Goal: Information Seeking & Learning: Learn about a topic

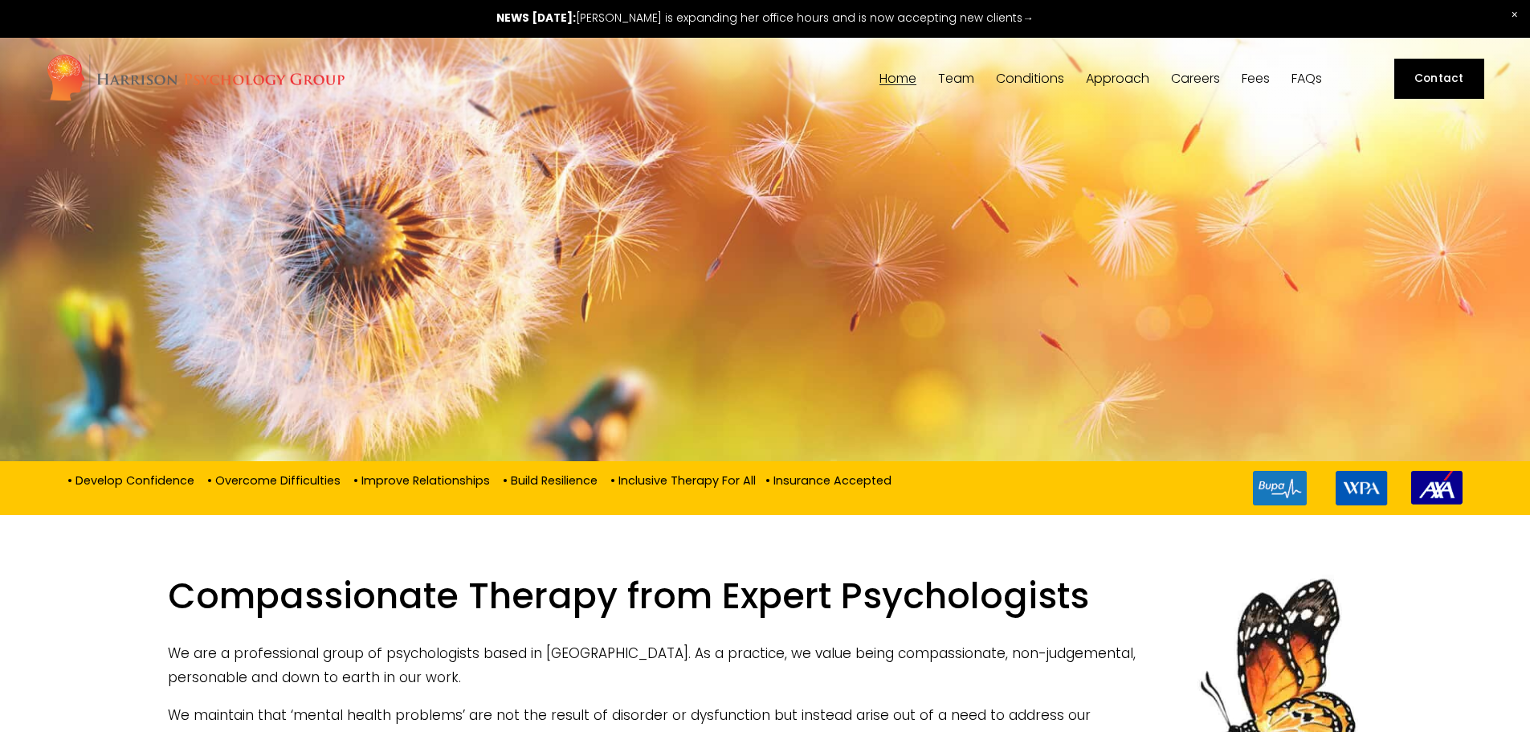
click at [942, 72] on span "Team" at bounding box center [956, 78] width 36 height 13
click at [0, 0] on span "[PERSON_NAME]" at bounding box center [0, 0] width 0 height 0
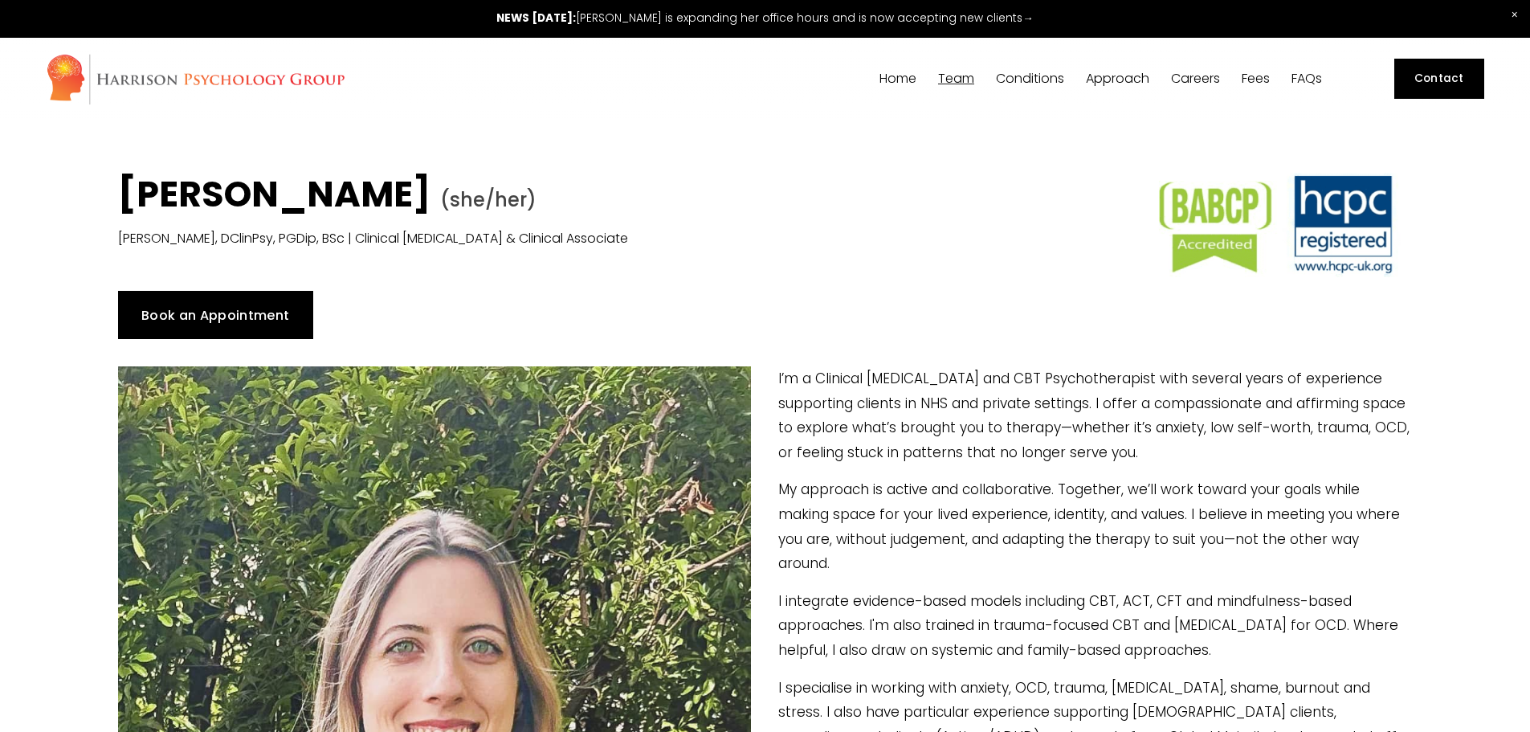
click at [235, 311] on link "Book an Appointment" at bounding box center [215, 315] width 195 height 48
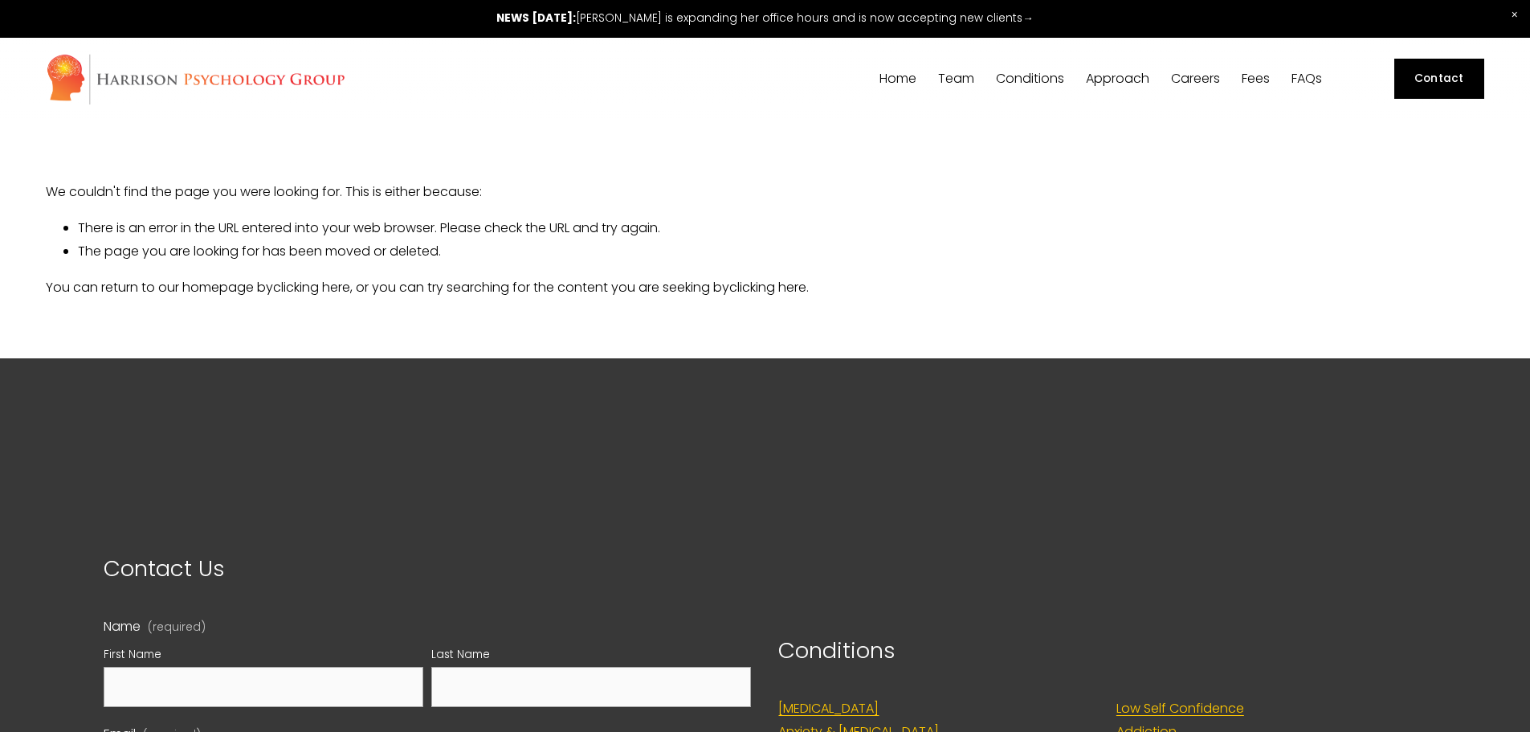
click at [0, 0] on span "[PERSON_NAME]" at bounding box center [0, 0] width 0 height 0
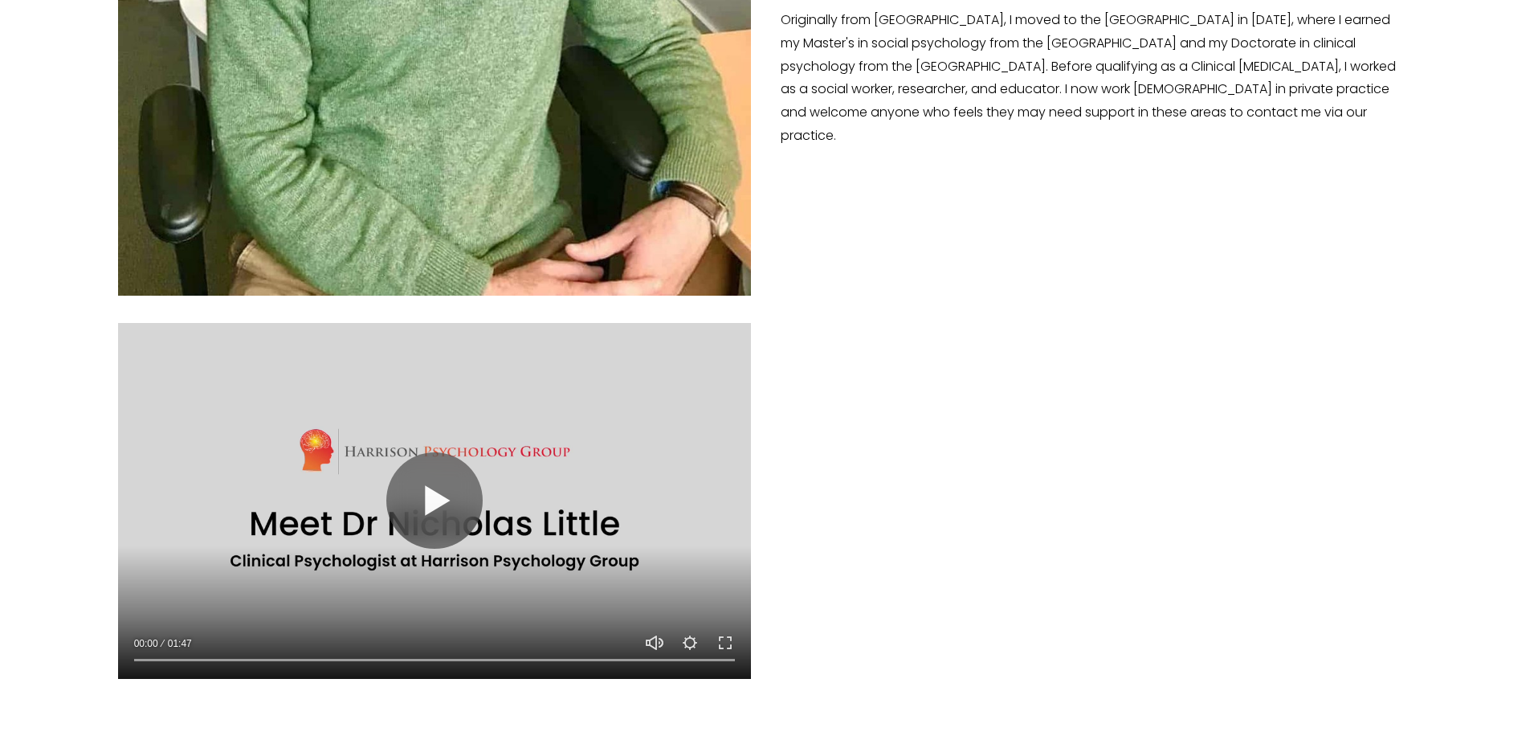
scroll to position [1044, 0]
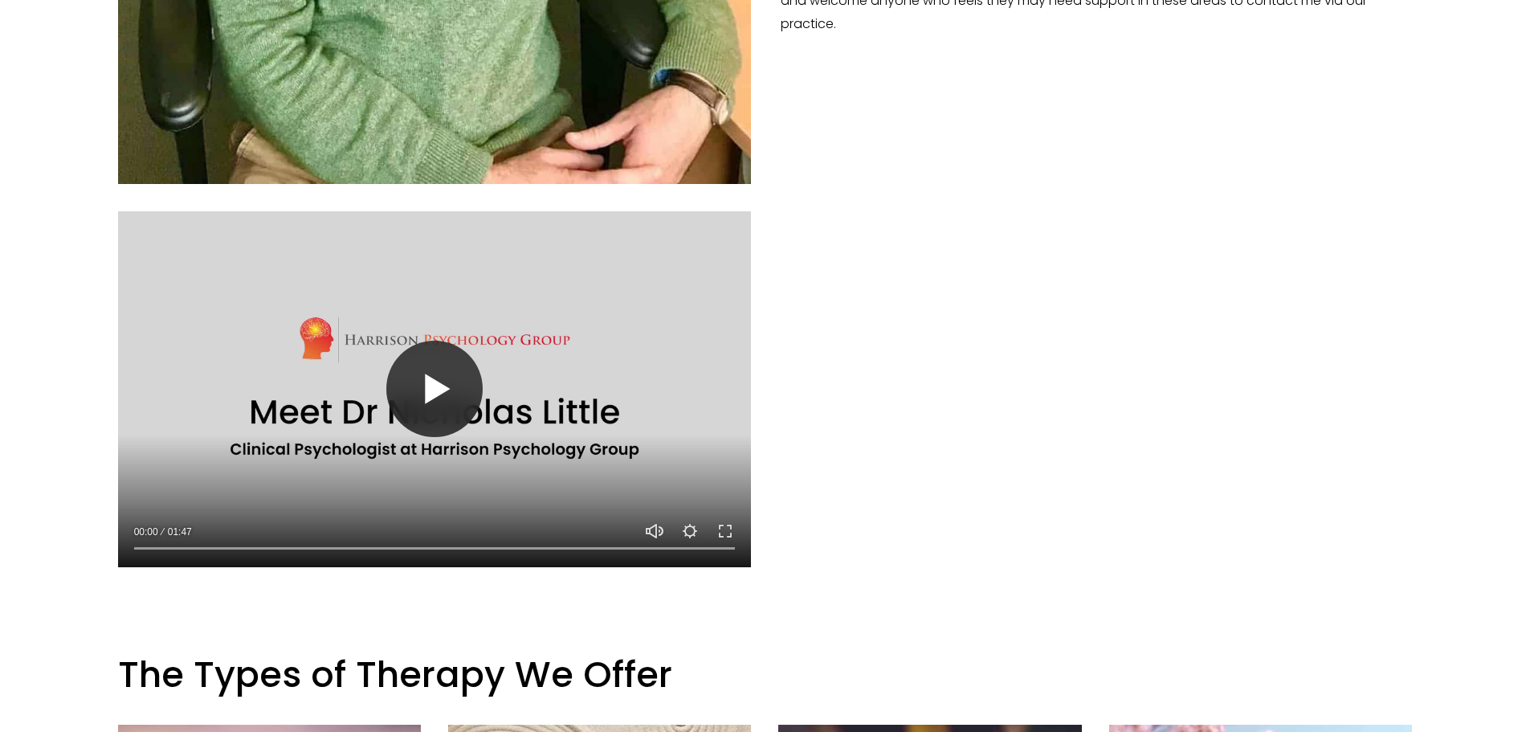
click at [430, 384] on button "Play" at bounding box center [434, 388] width 96 height 96
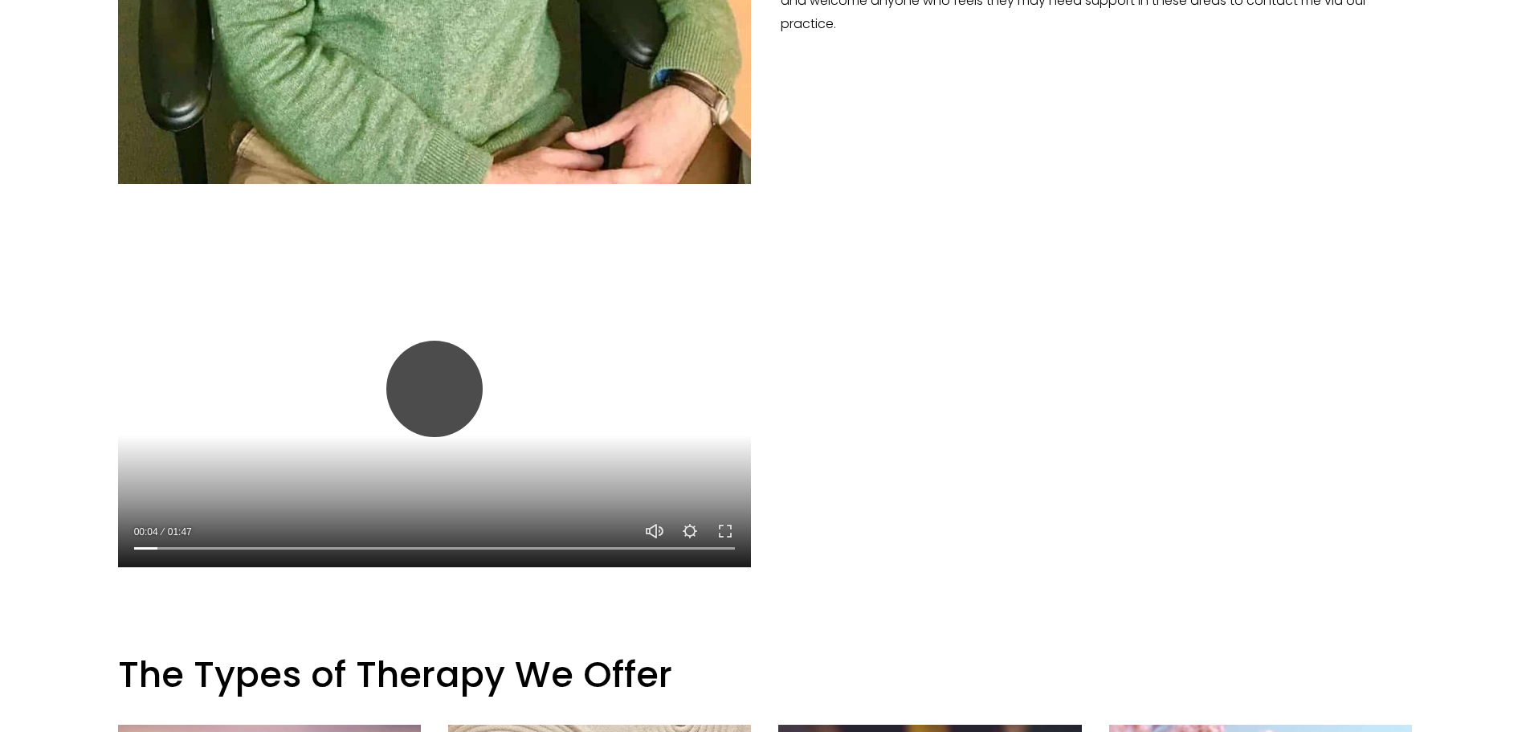
type input "4.14"
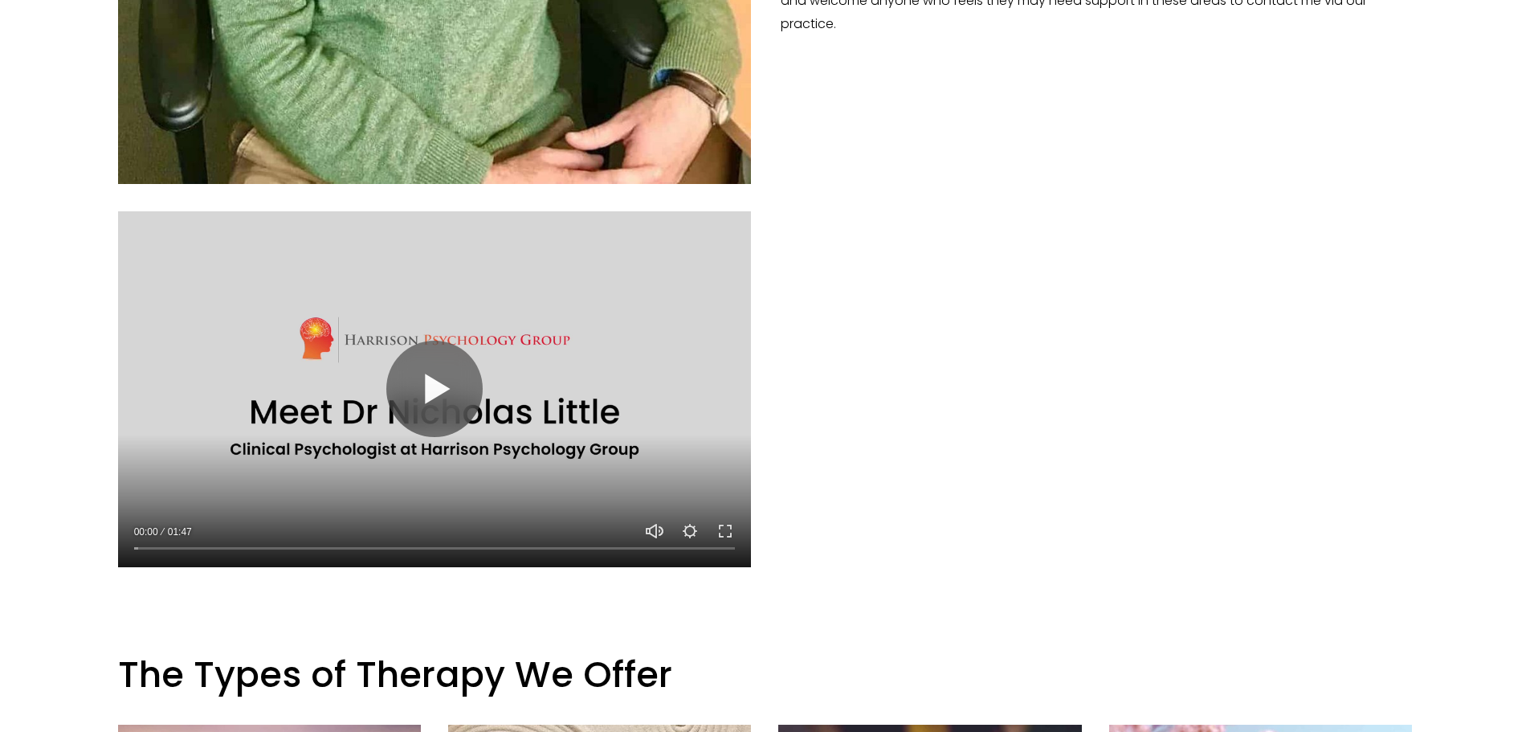
scroll to position [1044, 0]
click at [417, 400] on button "Play" at bounding box center [434, 388] width 96 height 96
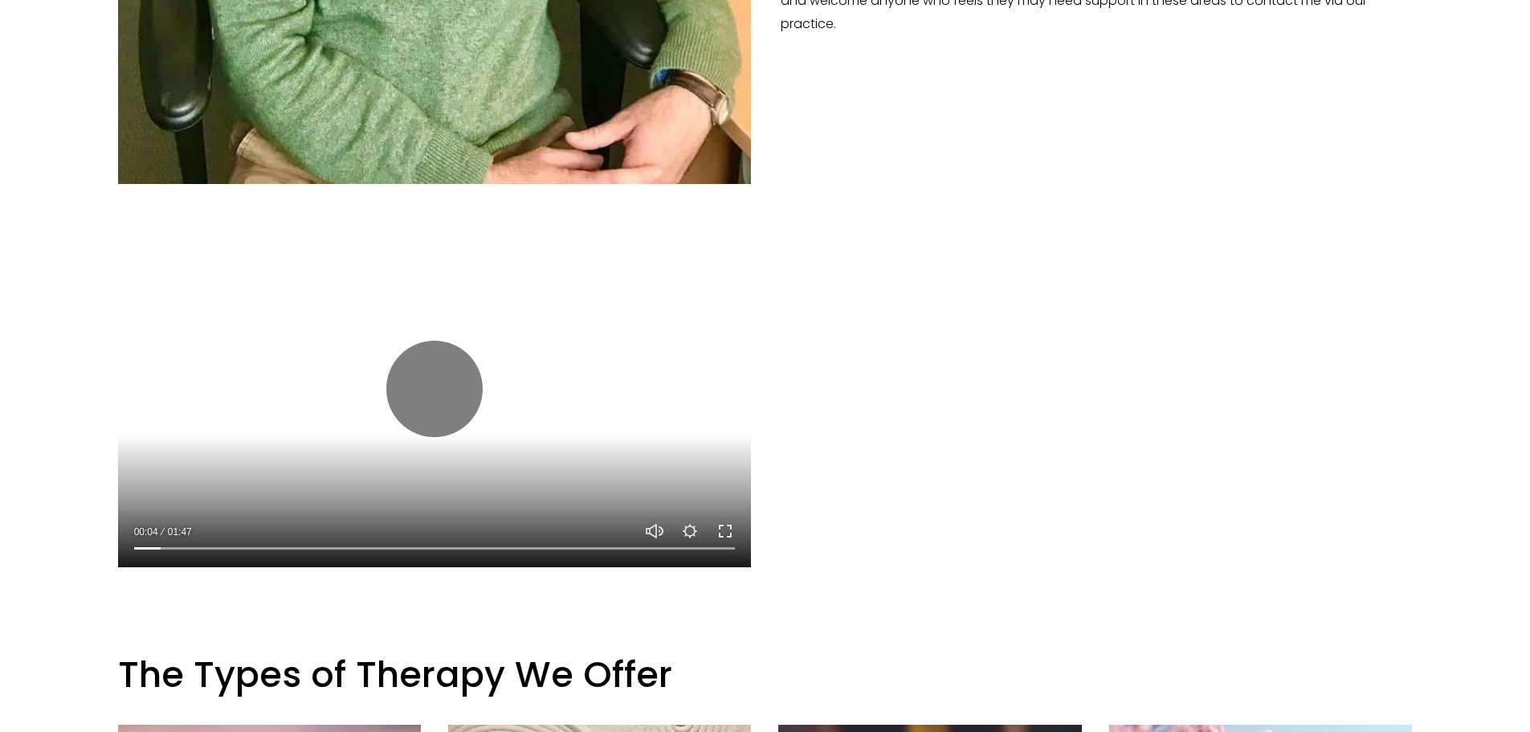
click at [724, 528] on button "Exit fullscreen Enter fullscreen" at bounding box center [724, 530] width 19 height 19
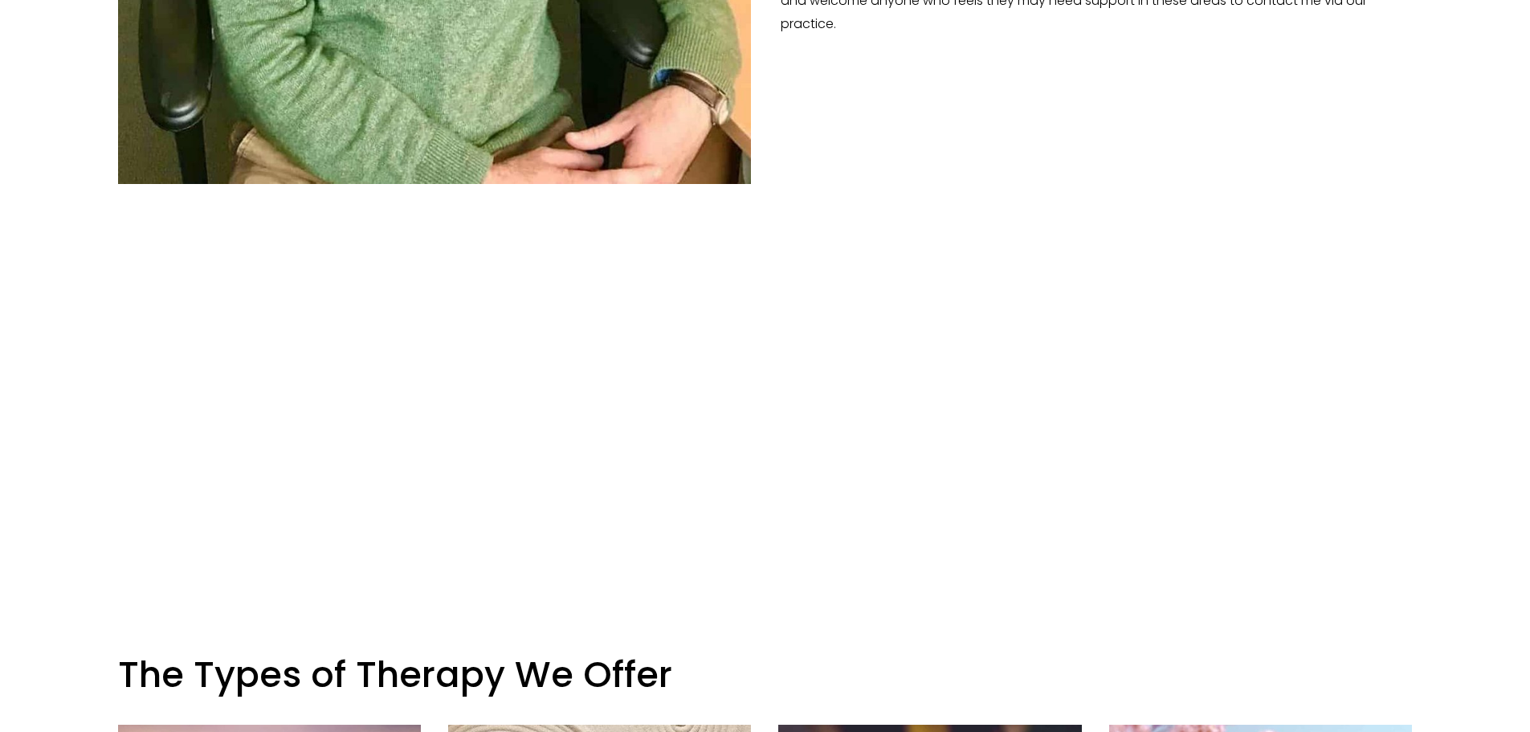
click at [1069, 637] on div at bounding box center [765, 612] width 1322 height 55
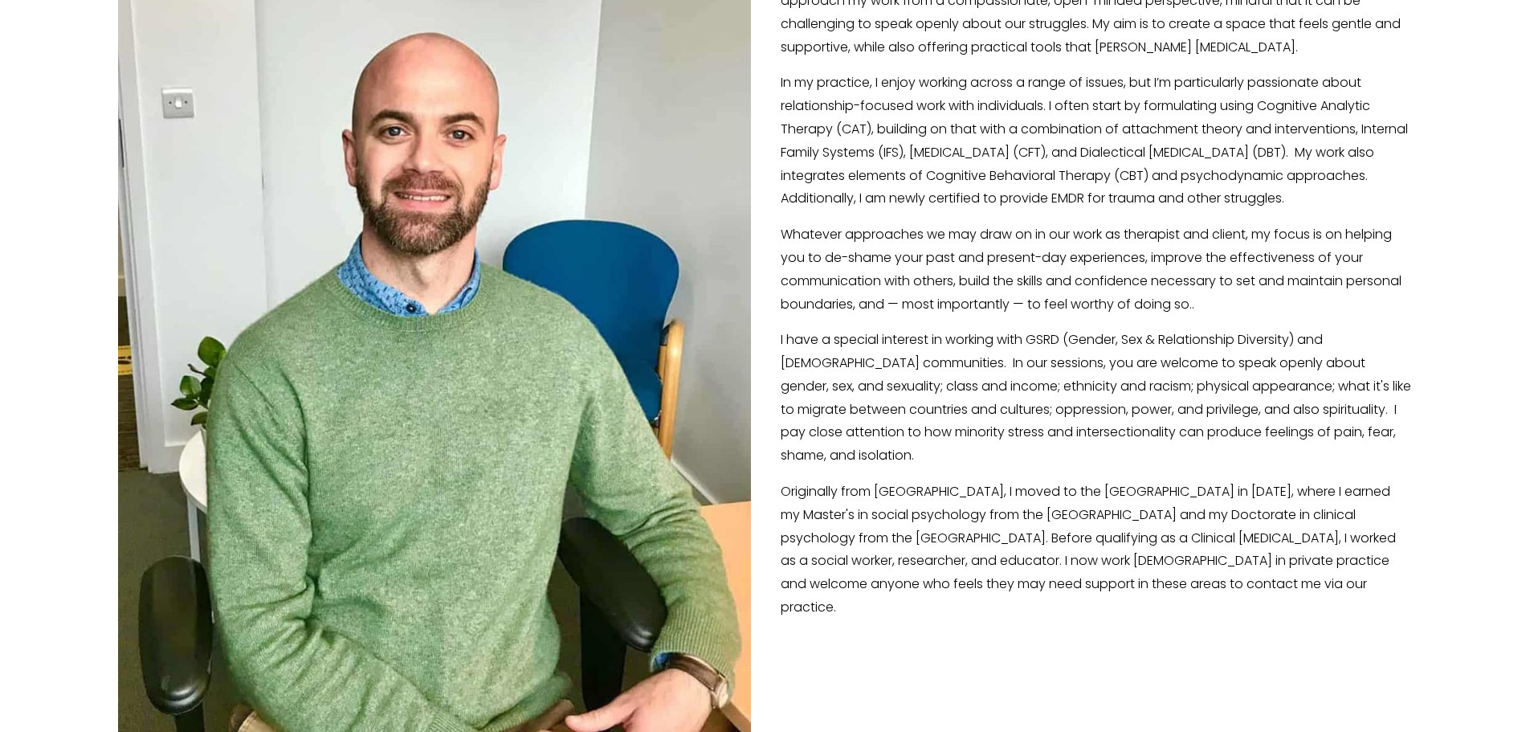
scroll to position [80, 0]
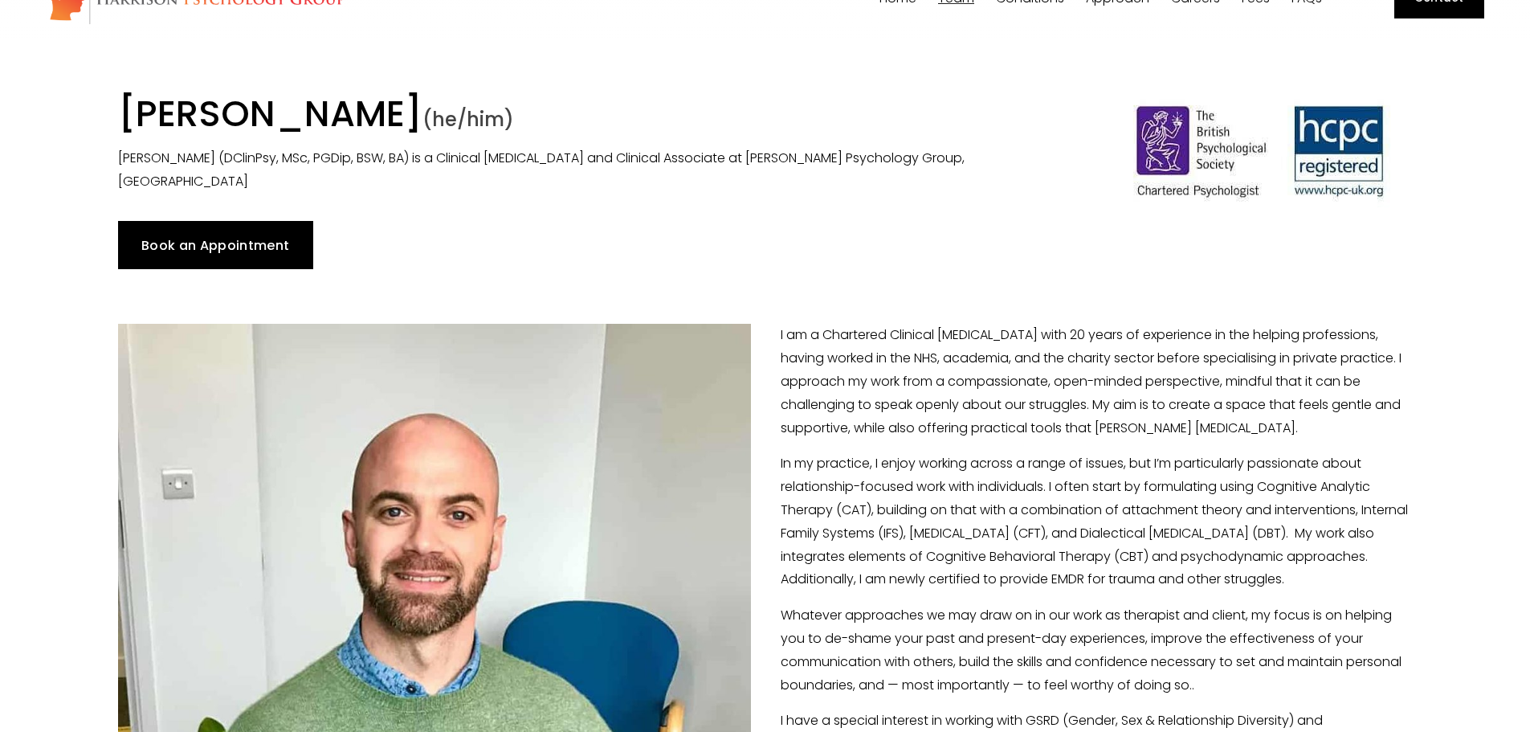
type input "16.25"
